Goal: Task Accomplishment & Management: Use online tool/utility

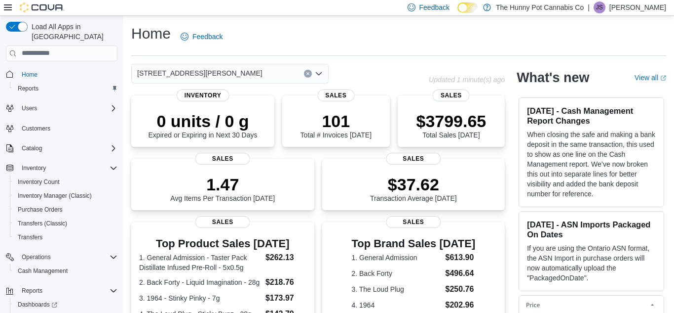
scroll to position [30, 0]
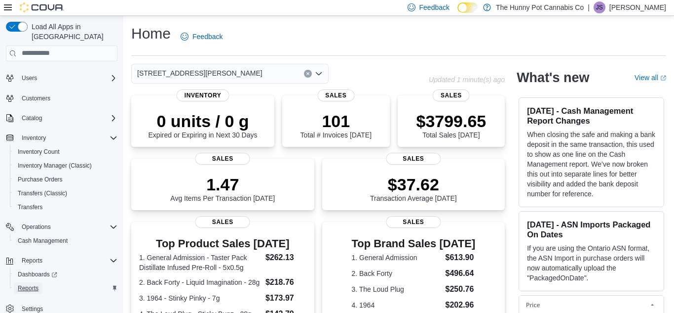
click at [29, 284] on span "Reports" at bounding box center [28, 288] width 21 height 8
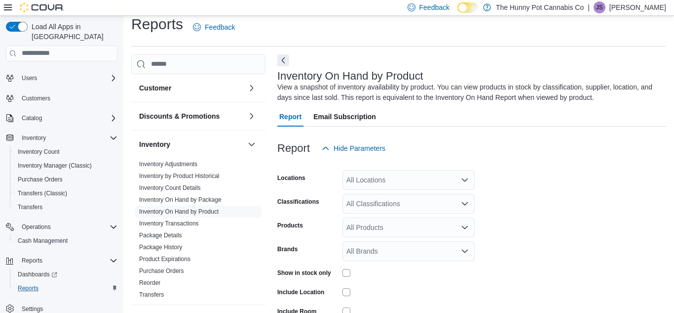
scroll to position [33, 0]
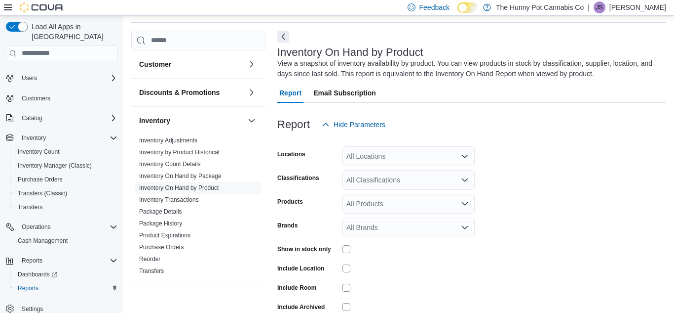
click at [408, 159] on div "All Locations" at bounding box center [409, 156] width 132 height 20
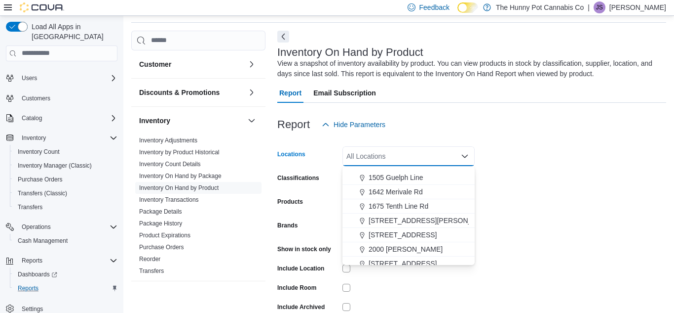
scroll to position [155, 0]
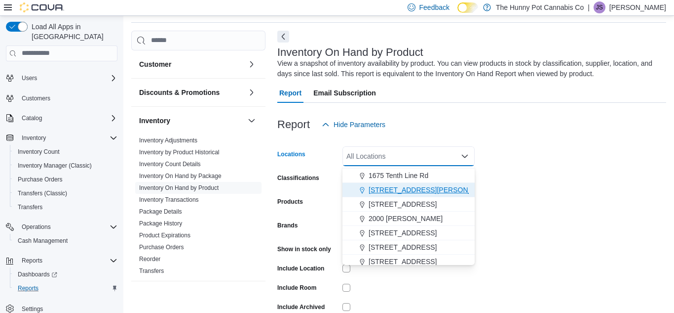
click at [398, 188] on span "[STREET_ADDRESS][PERSON_NAME]" at bounding box center [431, 190] width 125 height 10
click at [535, 192] on form "Locations [STREET_ADDRESS][PERSON_NAME] Selected. [STREET_ADDRESS][PERSON_NAME]…" at bounding box center [471, 237] width 389 height 207
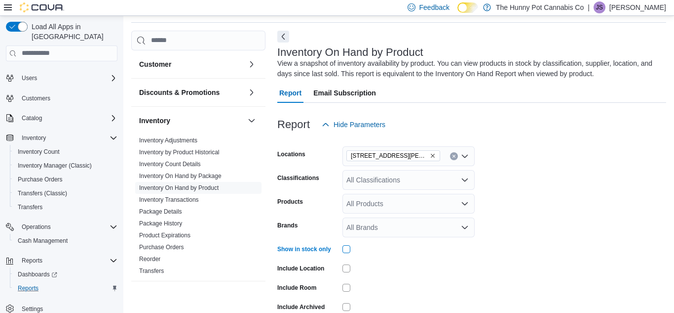
scroll to position [82, 0]
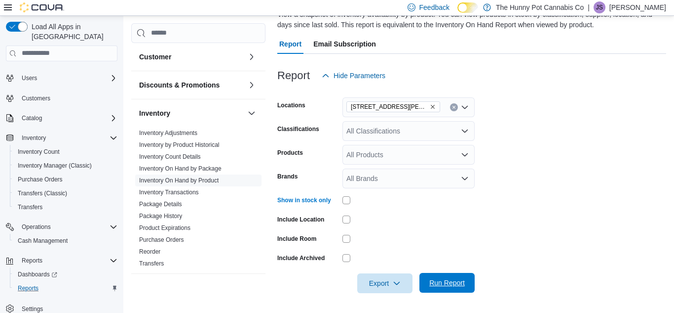
click at [449, 279] on span "Run Report" at bounding box center [448, 282] width 36 height 10
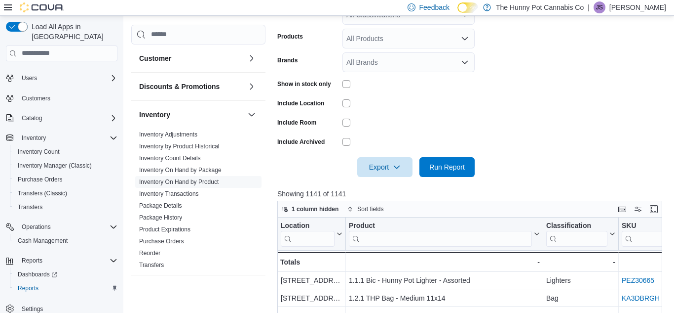
scroll to position [202, 0]
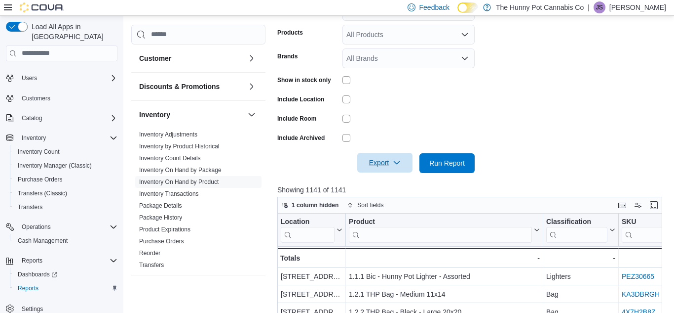
click at [401, 159] on span "Export" at bounding box center [384, 163] width 43 height 20
click at [394, 182] on span "Export to Excel" at bounding box center [386, 183] width 44 height 8
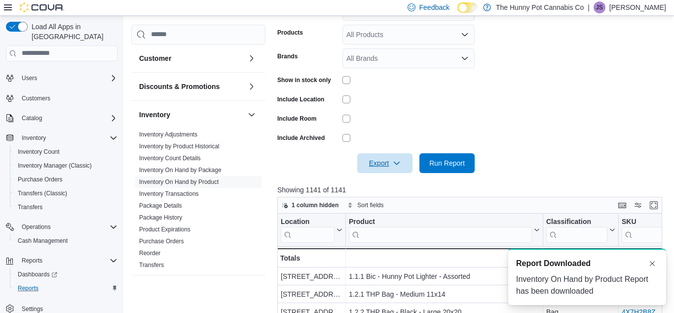
scroll to position [0, 0]
